Goal: Navigation & Orientation: Find specific page/section

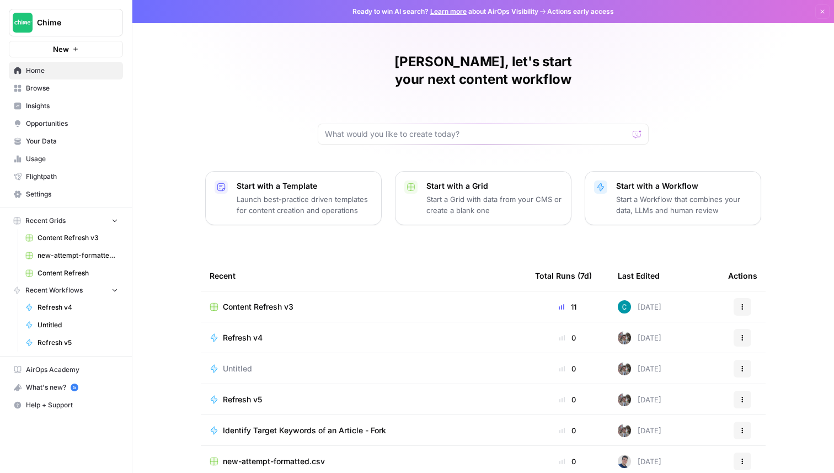
click at [86, 23] on span "Chime" at bounding box center [70, 22] width 67 height 11
type input "aeo"
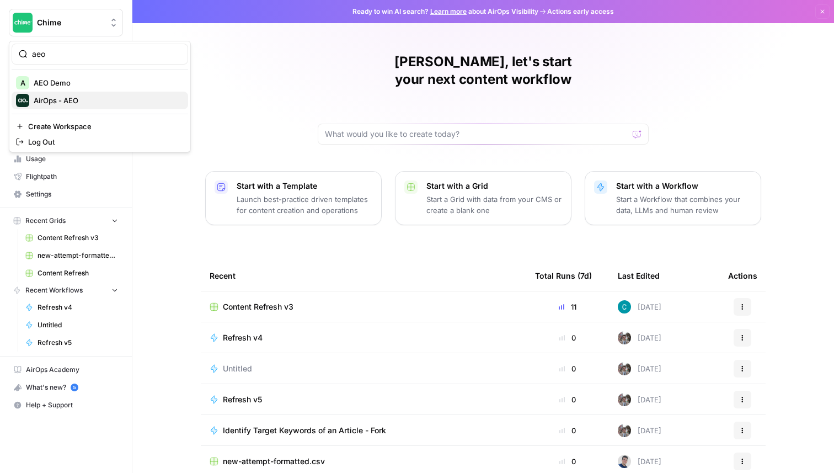
click at [53, 97] on span "AirOps - AEO" at bounding box center [107, 100] width 146 height 11
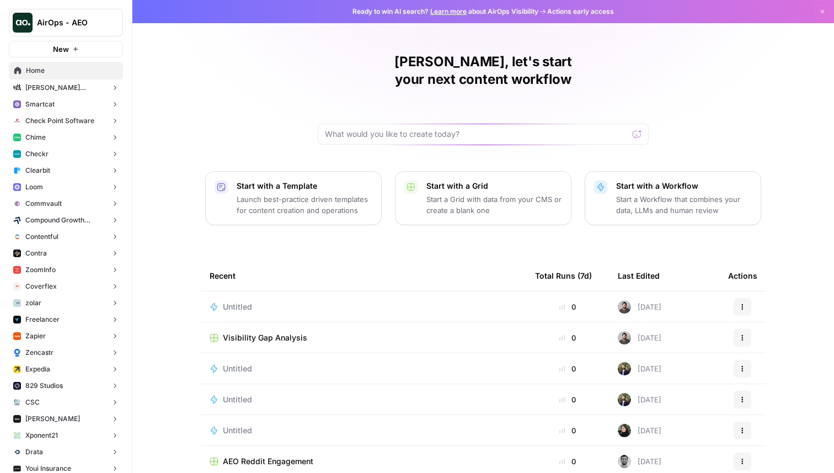
click at [65, 19] on span "AirOps - AEO" at bounding box center [70, 22] width 67 height 11
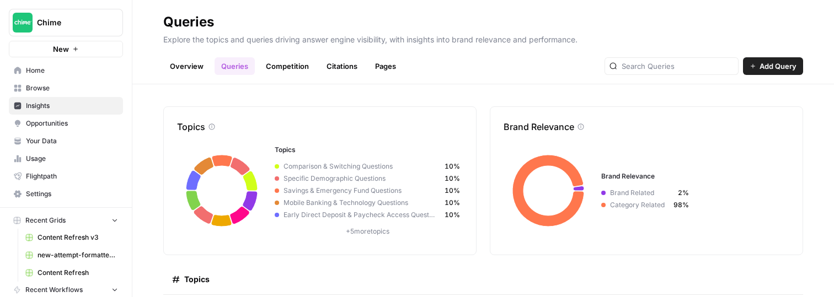
scroll to position [221, 0]
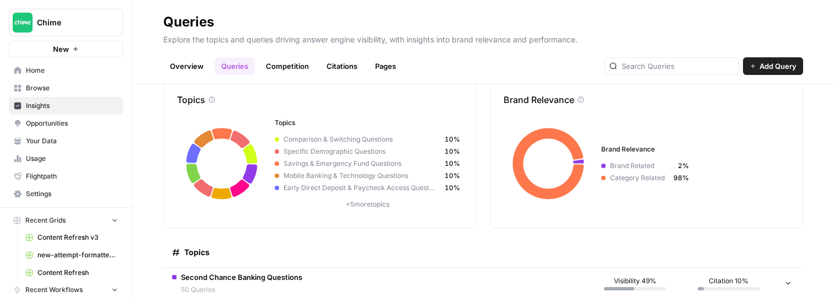
scroll to position [38, 0]
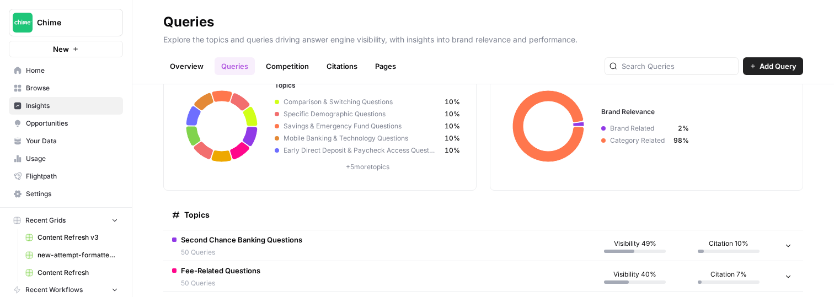
scroll to position [126, 0]
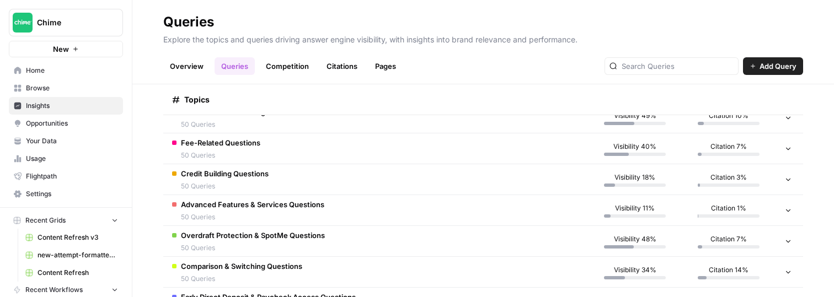
scroll to position [193, 0]
click at [218, 146] on span "Fee-Related Questions" at bounding box center [220, 142] width 79 height 11
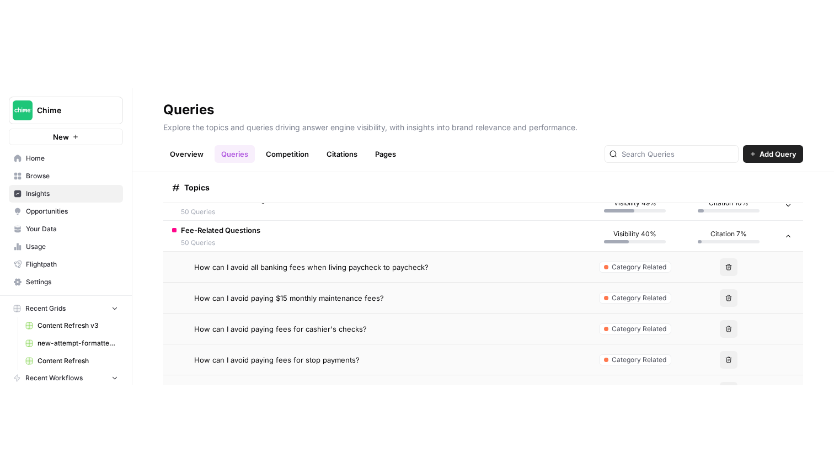
scroll to position [0, 0]
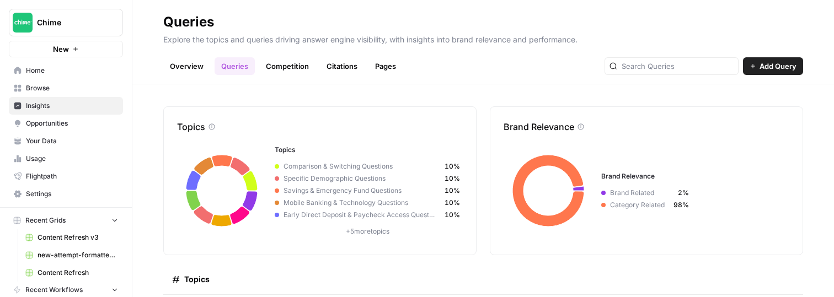
click at [66, 34] on button "Chime" at bounding box center [66, 23] width 114 height 28
click at [462, 104] on div "Topics Topics Comparison & Switching Questions 10% Specific Demographic Questio…" at bounding box center [483, 190] width 702 height 213
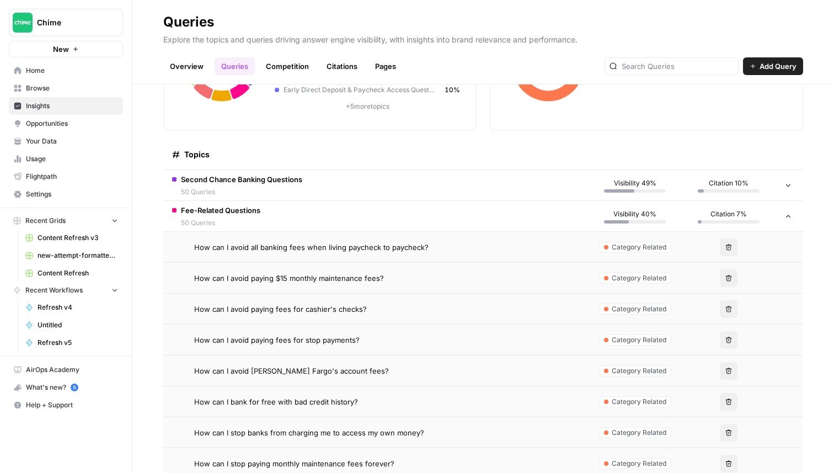
scroll to position [47, 0]
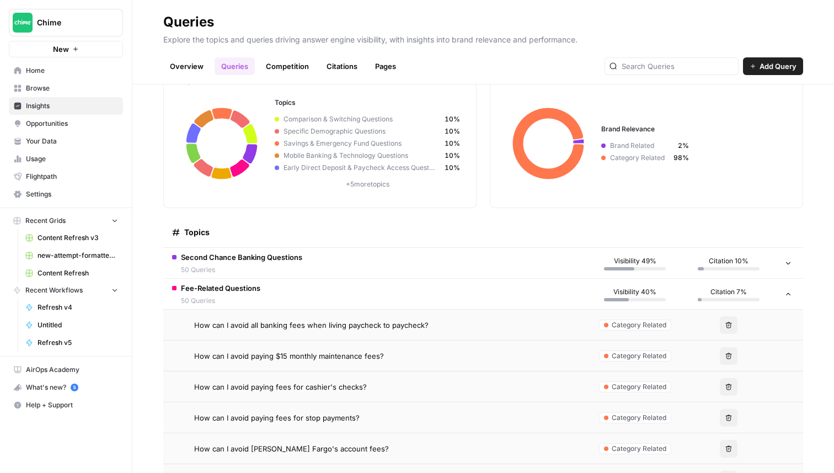
click at [471, 289] on td "Fee-Related Questions 50 Queries" at bounding box center [375, 294] width 425 height 30
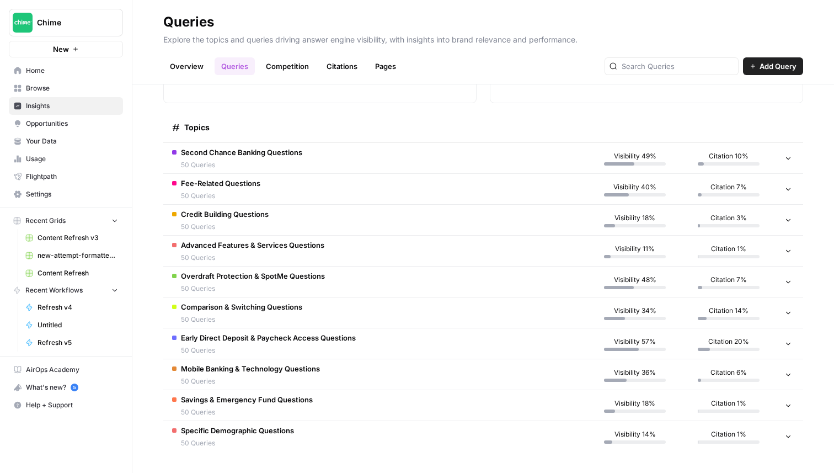
scroll to position [153, 0]
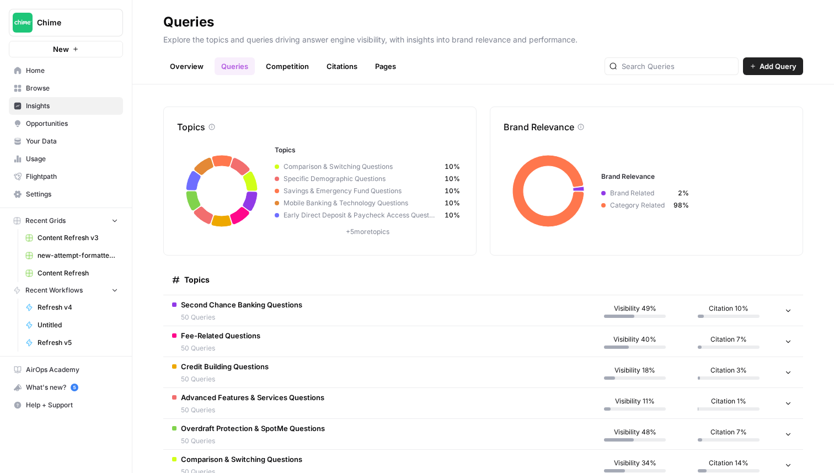
click at [60, 7] on div "Chime New" at bounding box center [66, 28] width 132 height 57
click at [60, 10] on button "Chime" at bounding box center [66, 23] width 114 height 28
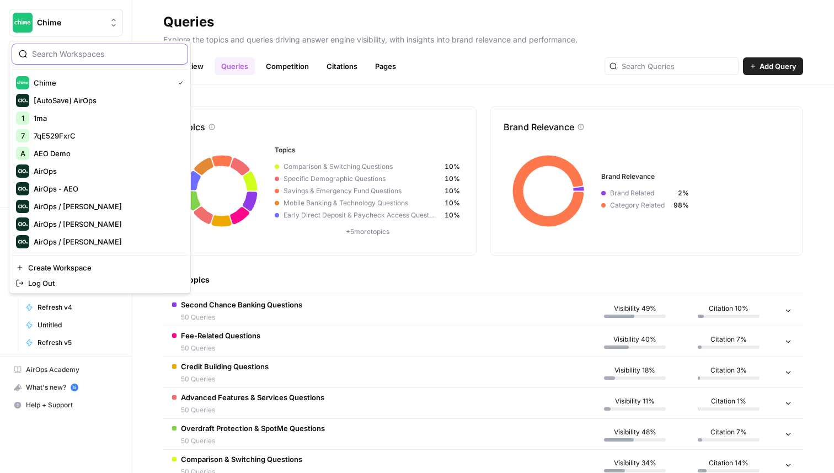
click at [71, 54] on input "search" at bounding box center [106, 54] width 149 height 11
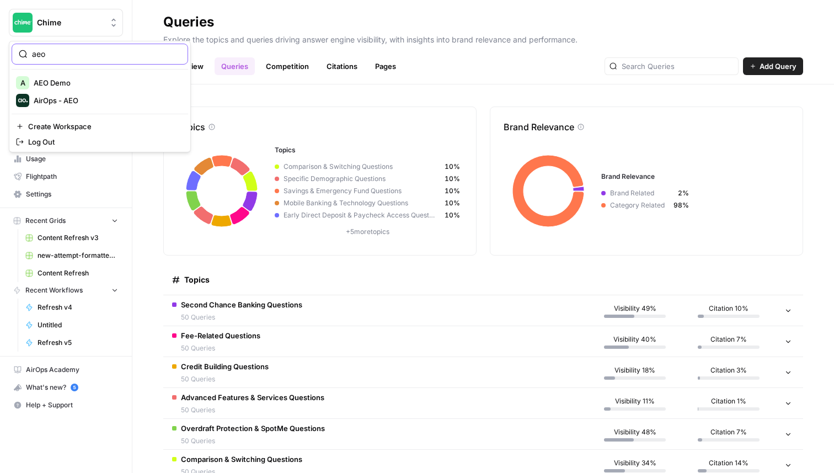
type input "aeo"
click at [65, 103] on span "AirOps - AEO" at bounding box center [107, 100] width 146 height 11
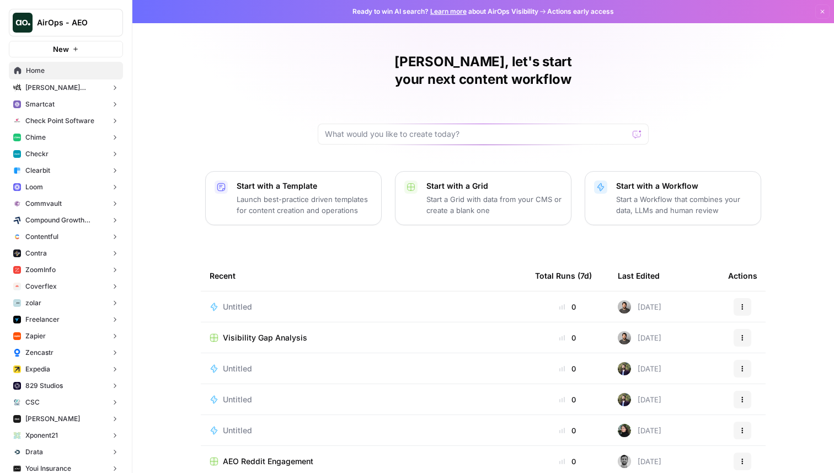
click at [62, 138] on button "Chime" at bounding box center [66, 137] width 114 height 17
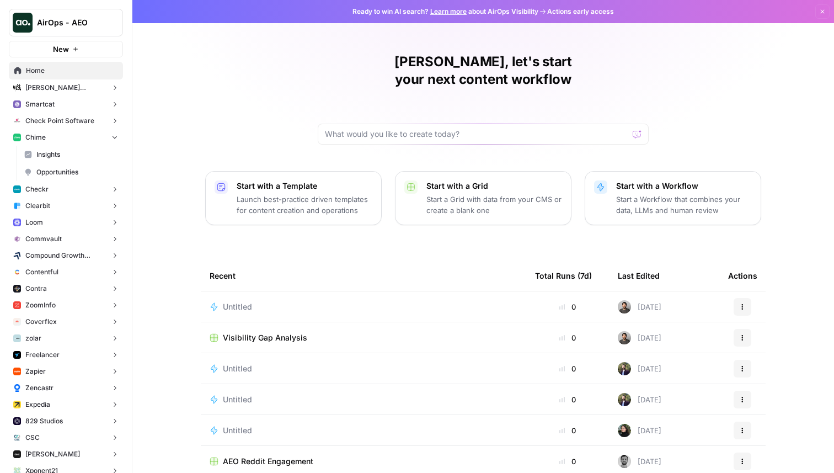
click at [62, 157] on span "Insights" at bounding box center [77, 155] width 82 height 10
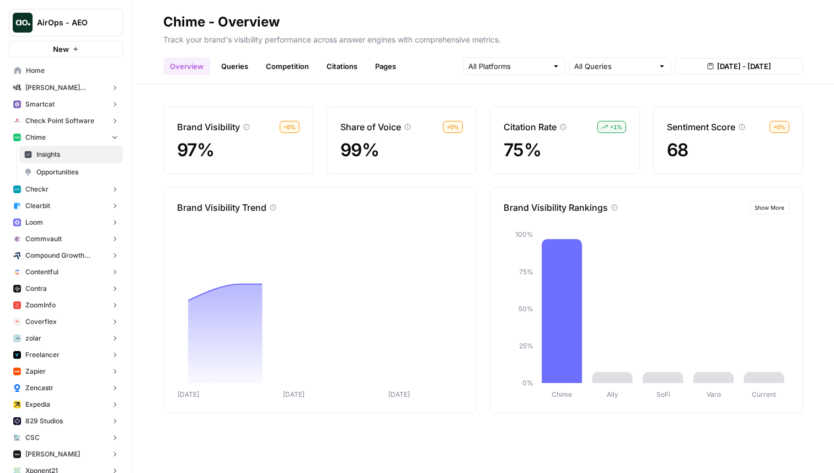
click at [236, 60] on link "Queries" at bounding box center [235, 66] width 40 height 18
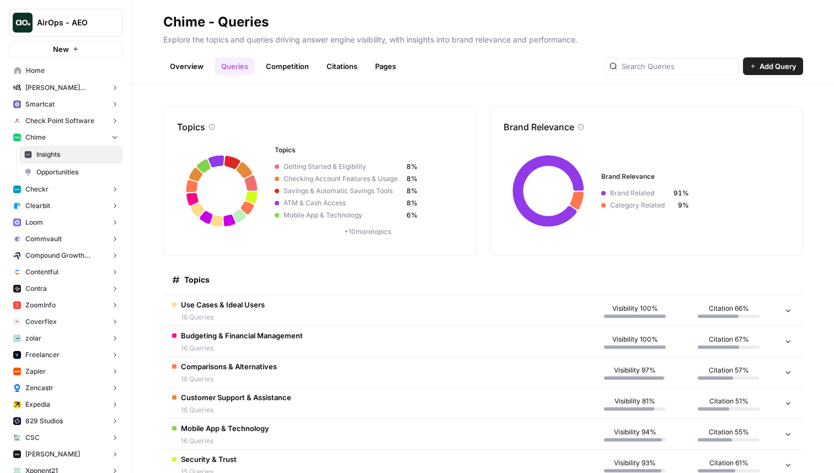
click at [74, 23] on span "AirOps - AEO" at bounding box center [70, 22] width 67 height 11
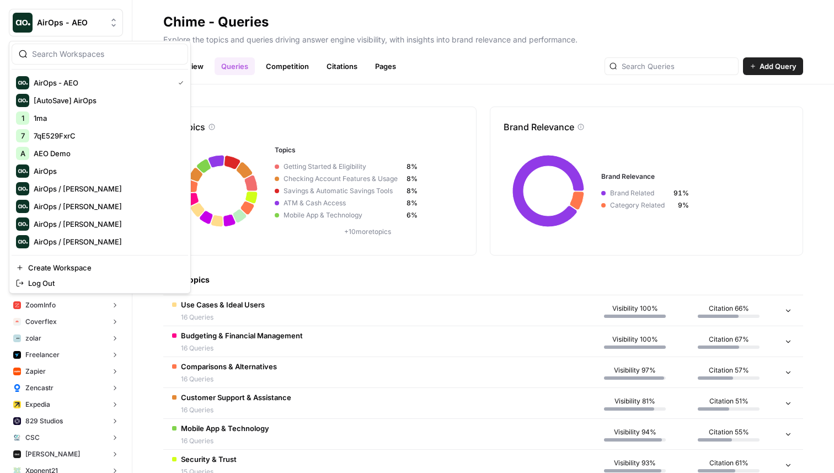
click at [231, 90] on div "Topics Topics Getting Started & Eligibility 8% Checking Account Features & Usag…" at bounding box center [483, 278] width 702 height 388
